Goal: Information Seeking & Learning: Learn about a topic

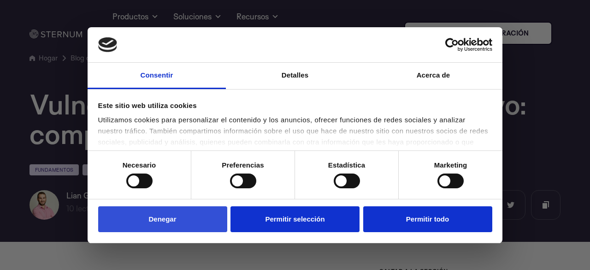
click at [160, 218] on font "Denegar" at bounding box center [162, 219] width 28 height 8
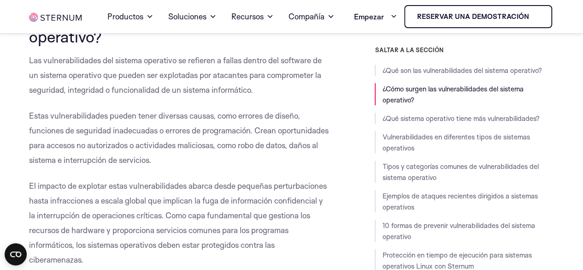
scroll to position [262, 0]
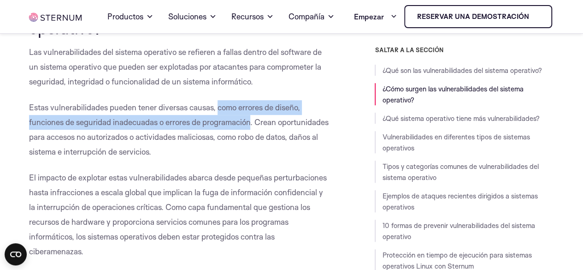
drag, startPoint x: 219, startPoint y: 138, endPoint x: 252, endPoint y: 157, distance: 37.1
click at [252, 156] on font "Estas vulnerabilidades pueden tener diversas causas, como errores de diseño, fu…" at bounding box center [178, 129] width 299 height 54
copy font "como errores de diseño, funciones de seguridad inadecuadas o errores de program…"
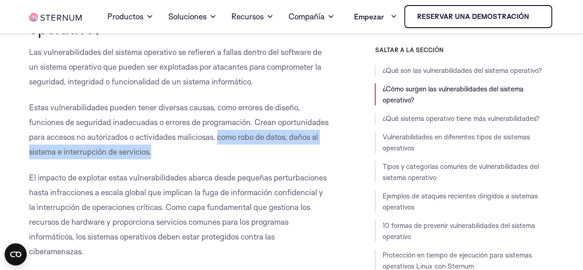
drag, startPoint x: 273, startPoint y: 172, endPoint x: 284, endPoint y: 180, distance: 13.5
click at [284, 159] on p "Estas vulnerabilidades pueden tener diversas causas, como errores de diseño, fu…" at bounding box center [179, 129] width 300 height 59
copy font "como robo de datos, daños al sistema e interrupción de servicios."
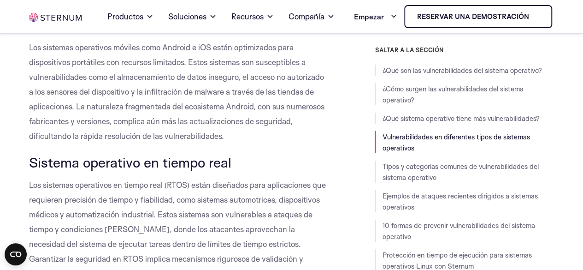
scroll to position [1456, 0]
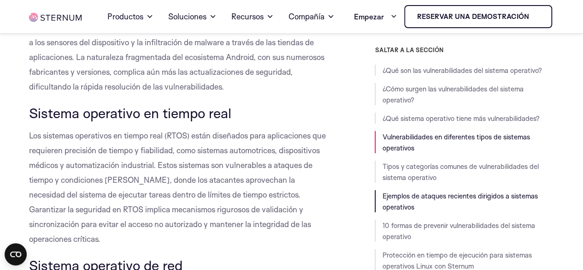
click at [439, 194] on font "Ejemplos de ataques recientes dirigidos a sistemas operativos" at bounding box center [459, 201] width 155 height 20
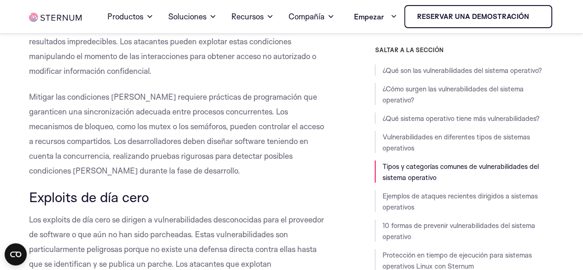
scroll to position [2952, 0]
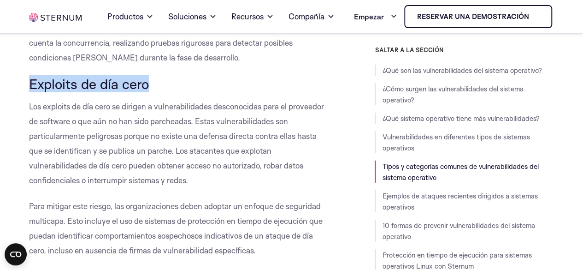
drag, startPoint x: 149, startPoint y: 121, endPoint x: 28, endPoint y: 115, distance: 121.8
copy font "Exploits de día cero"
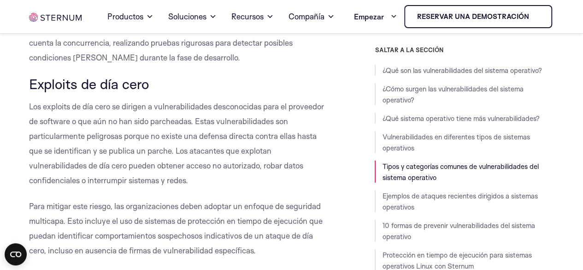
click at [246, 167] on font "Los exploits de día cero se dirigen a vulnerabilidades desconocidas para el pro…" at bounding box center [176, 142] width 295 height 83
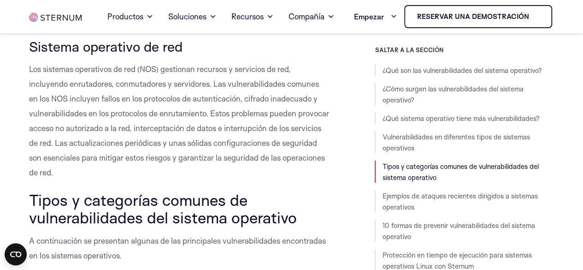
scroll to position [1665, 0]
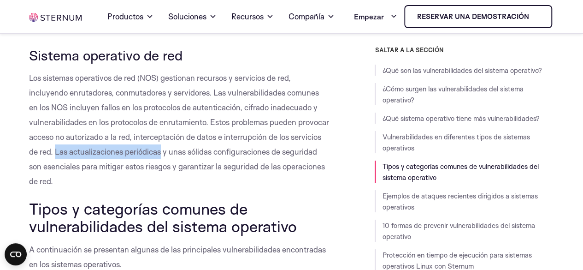
drag, startPoint x: 88, startPoint y: 186, endPoint x: 194, endPoint y: 187, distance: 106.4
click at [194, 186] on font "Los sistemas operativos de red (NOS) gestionan recursos y servicios de red, inc…" at bounding box center [179, 129] width 300 height 113
drag, startPoint x: 102, startPoint y: 185, endPoint x: 193, endPoint y: 188, distance: 91.3
click at [193, 186] on font "Los sistemas operativos de red (NOS) gestionan recursos y servicios de red, inc…" at bounding box center [179, 129] width 300 height 113
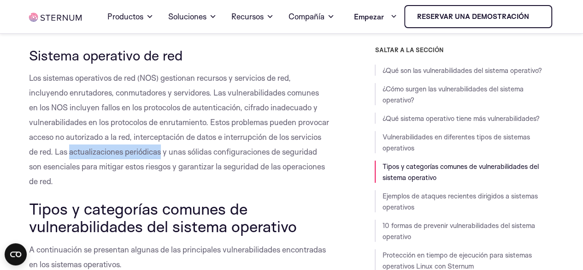
copy font "actualizaciones periódicas"
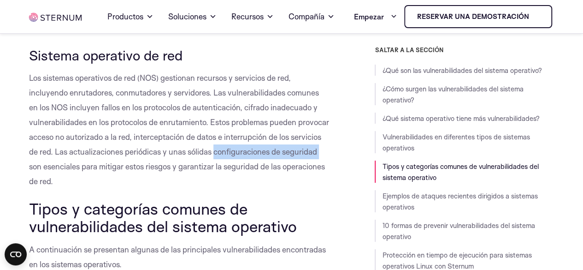
drag, startPoint x: 247, startPoint y: 187, endPoint x: 67, endPoint y: 200, distance: 180.6
click at [67, 186] on font "Los sistemas operativos de red (NOS) gestionan recursos y servicios de red, inc…" at bounding box center [179, 129] width 300 height 113
drag, startPoint x: 223, startPoint y: 184, endPoint x: 234, endPoint y: 188, distance: 12.0
click at [234, 186] on font "Los sistemas operativos de red (NOS) gestionan recursos y servicios de red, inc…" at bounding box center [179, 129] width 300 height 113
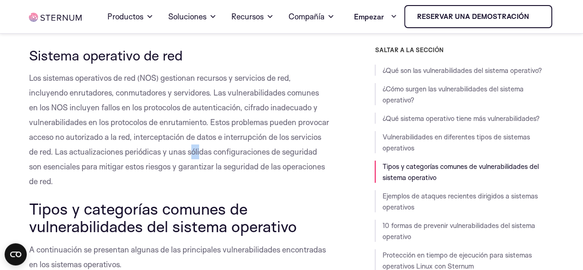
click at [234, 186] on font "Los sistemas operativos de red (NOS) gestionan recursos y servicios de red, inc…" at bounding box center [179, 129] width 300 height 113
drag, startPoint x: 248, startPoint y: 184, endPoint x: 65, endPoint y: 197, distance: 182.9
click at [65, 186] on font "Los sistemas operativos de red (NOS) gestionan recursos y servicios de red, inc…" at bounding box center [179, 129] width 300 height 113
copy font "configuraciones de seguridad"
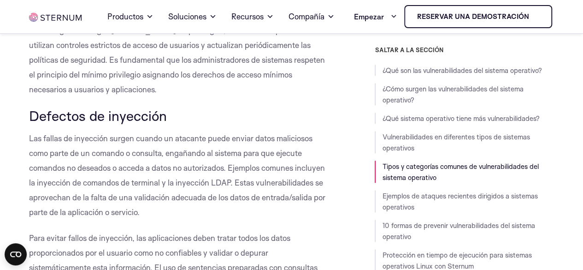
scroll to position [2204, 0]
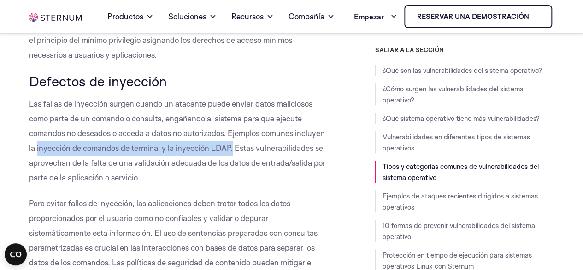
drag, startPoint x: 36, startPoint y: 184, endPoint x: 232, endPoint y: 184, distance: 195.8
click at [232, 182] on font "Las fallas de inyección surgen cuando un atacante puede enviar datos maliciosos…" at bounding box center [177, 140] width 296 height 83
copy font "inyección de comandos de terminal y la inyección LDAP."
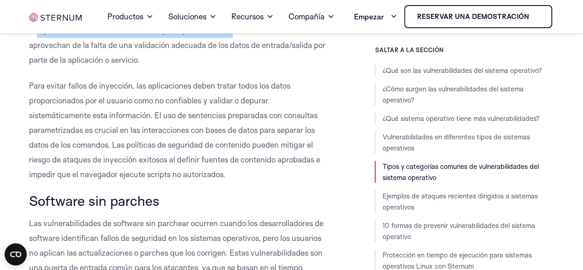
scroll to position [2330, 0]
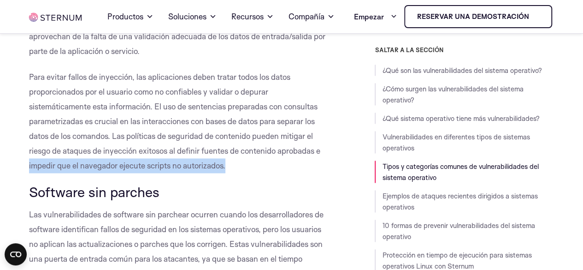
drag, startPoint x: 28, startPoint y: 199, endPoint x: 228, endPoint y: 203, distance: 200.0
copy font "impedir que el navegador ejecute scripts no autorizados."
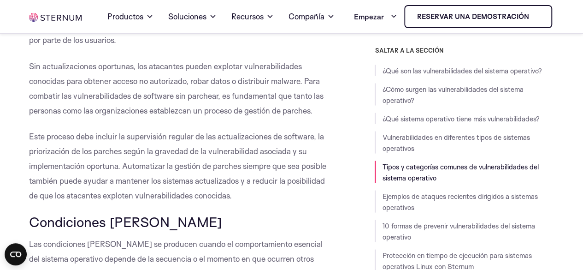
scroll to position [2586, 0]
